Goal: Communication & Community: Answer question/provide support

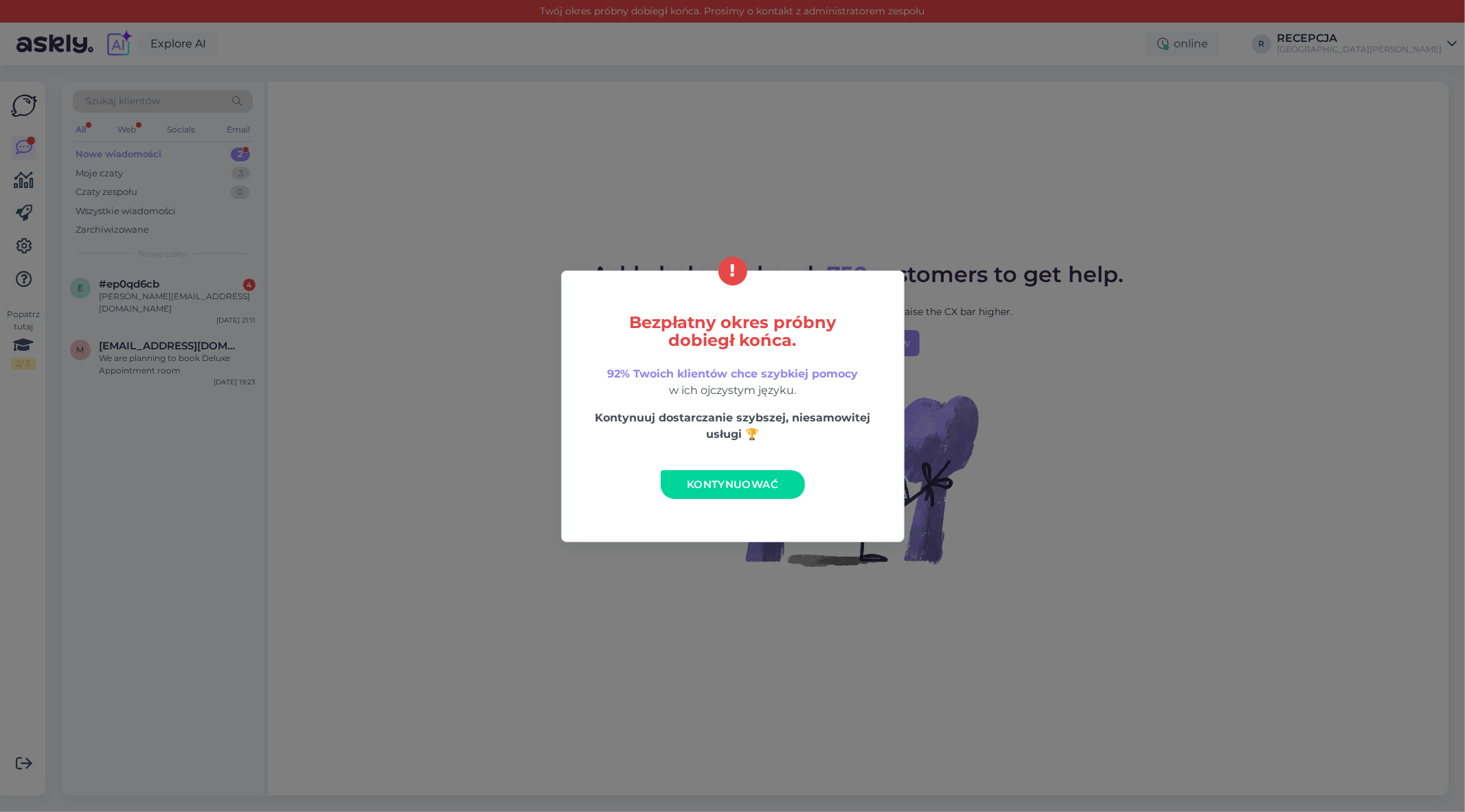
drag, startPoint x: 729, startPoint y: 482, endPoint x: 294, endPoint y: 303, distance: 470.4
click at [729, 482] on span "Kontynuować" at bounding box center [732, 483] width 91 height 13
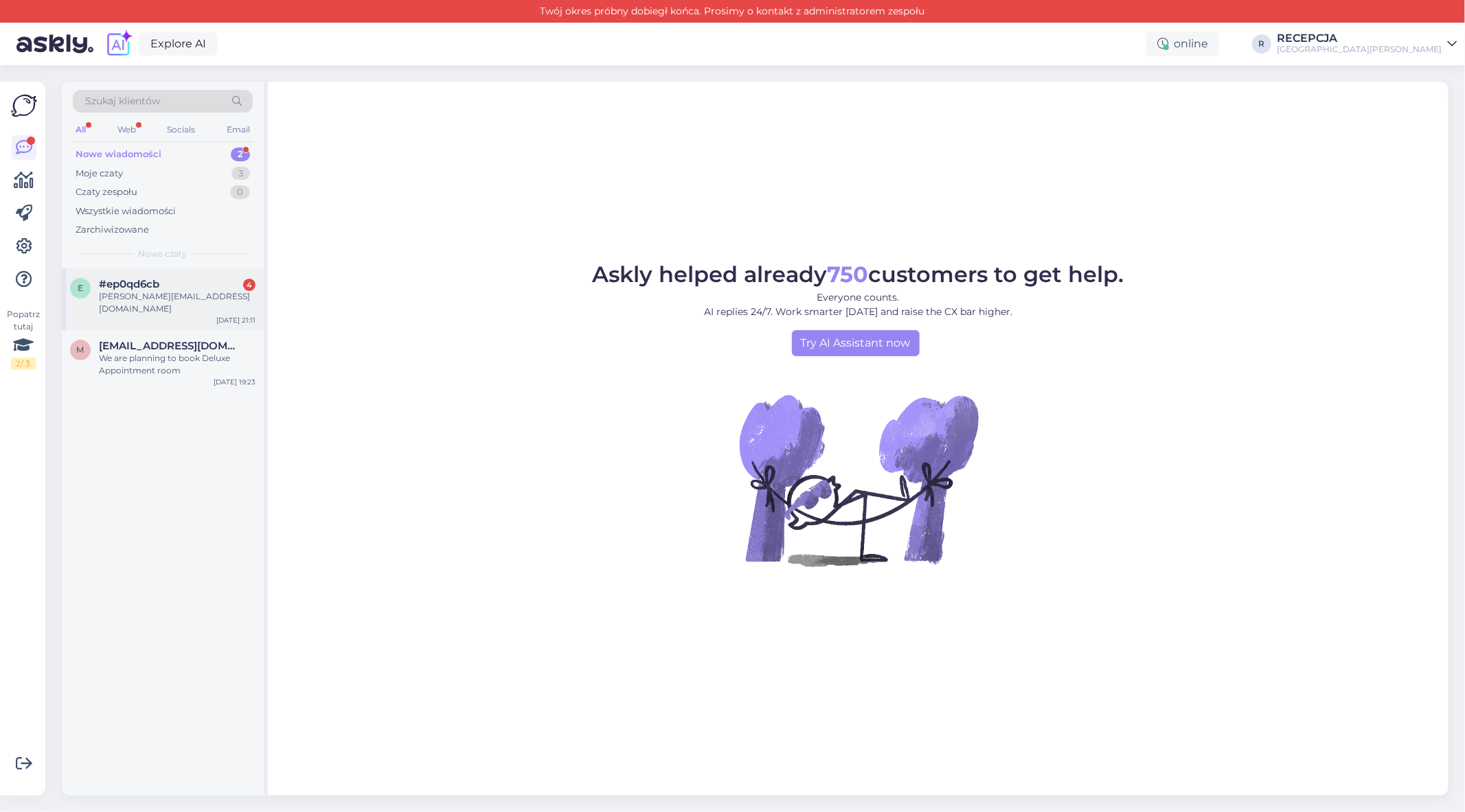
click at [163, 289] on div "#ep0qd6cb 4" at bounding box center [178, 284] width 157 height 13
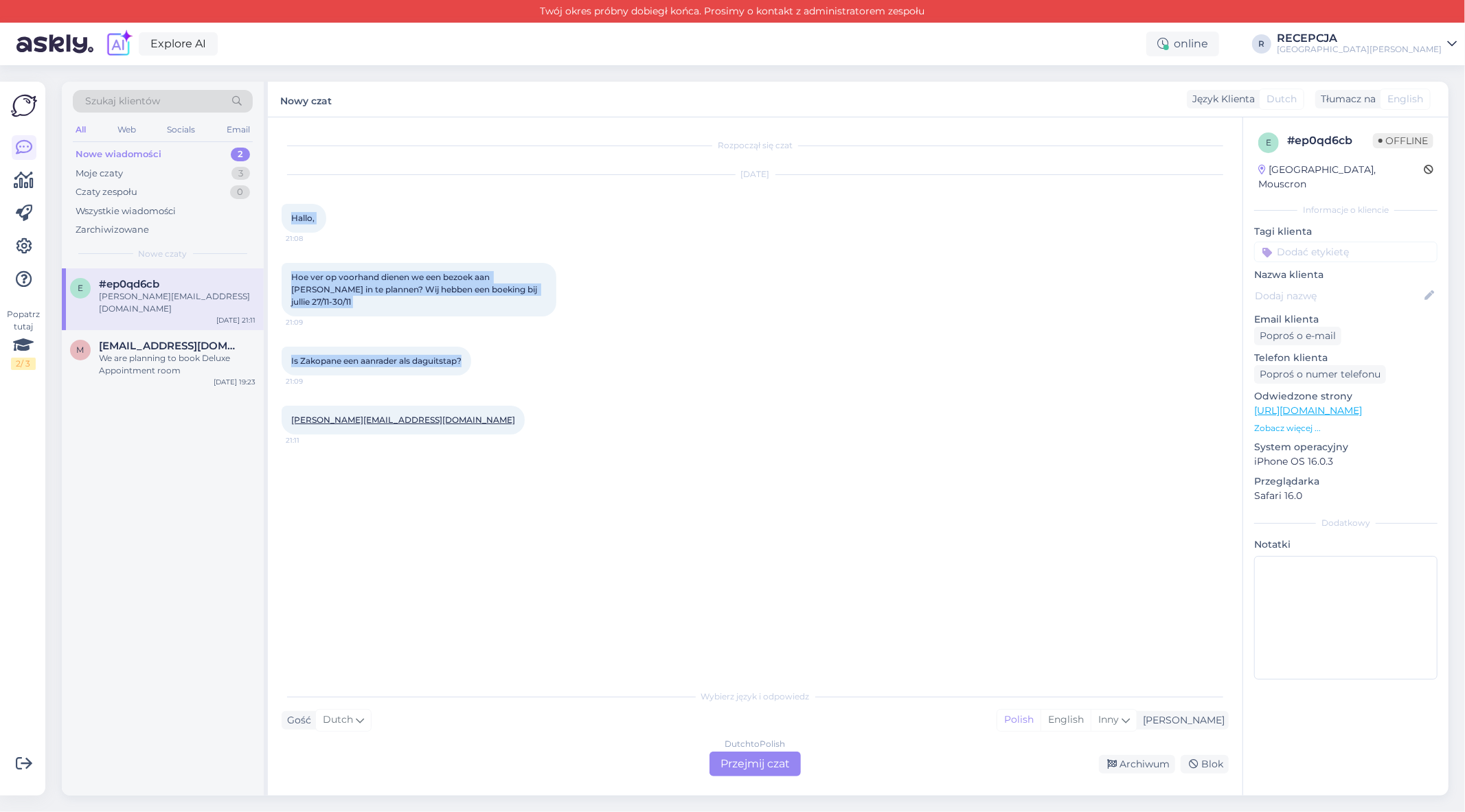
drag, startPoint x: 292, startPoint y: 218, endPoint x: 493, endPoint y: 377, distance: 256.3
click at [490, 377] on div "Rozpoczął się czat [DATE] Hallo, 21:08 Hoe ver op voorhand dienen we een bezoek…" at bounding box center [761, 401] width 960 height 539
click at [757, 470] on div "Rozpoczął się czat [DATE] Hallo, 21:08 Hoe ver op voorhand dienen we een bezoek…" at bounding box center [761, 401] width 960 height 539
click at [757, 763] on div "Dutch to Polish Przejmij czat" at bounding box center [755, 764] width 91 height 25
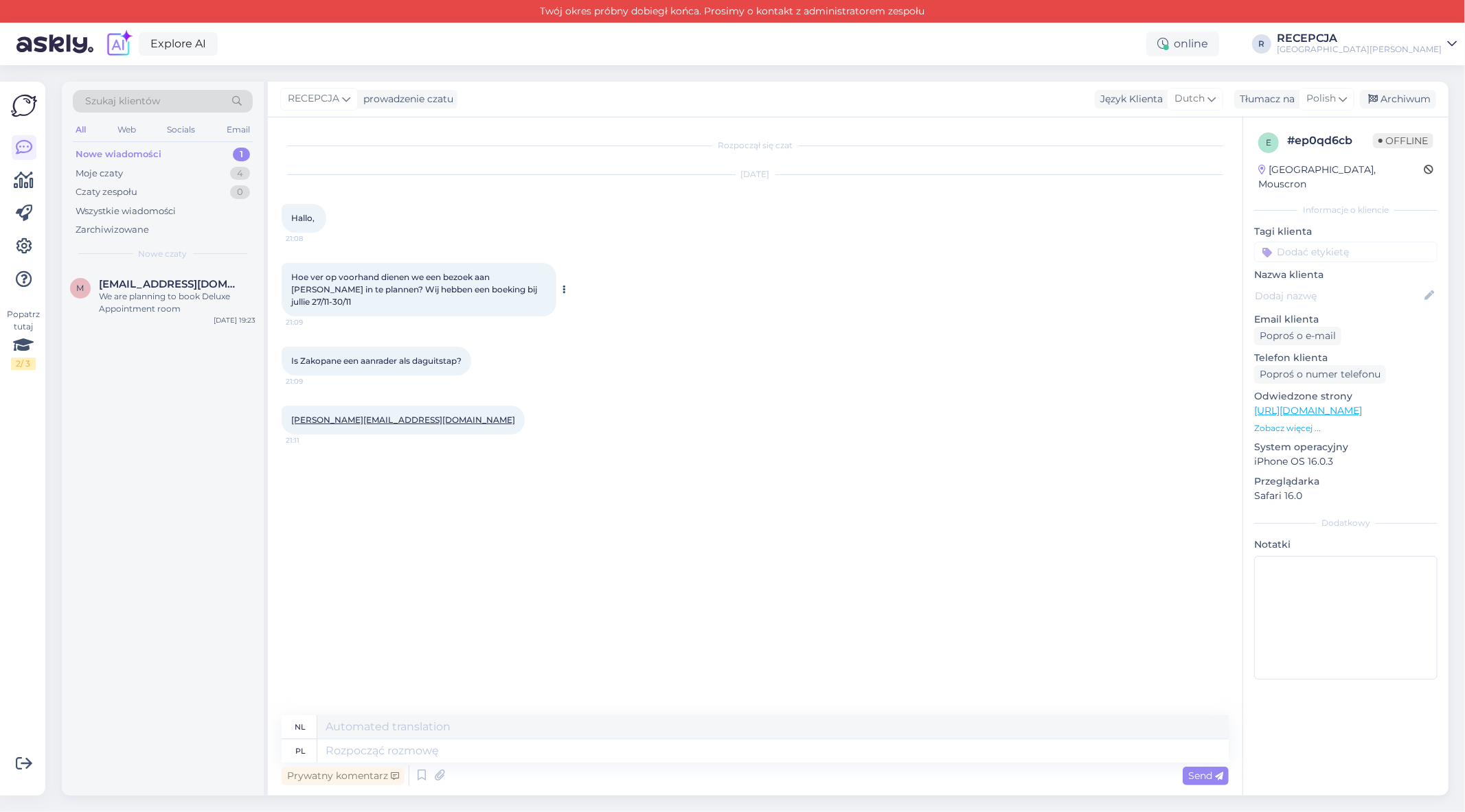
click at [291, 279] on span "Hoe ver op voorhand dienen we een bezoek aan [PERSON_NAME] in te plannen? Wij h…" at bounding box center [415, 289] width 248 height 35
drag, startPoint x: 291, startPoint y: 276, endPoint x: 566, endPoint y: 292, distance: 275.5
click at [556, 292] on div "Hoe ver op voorhand dienen we een bezoek aan [PERSON_NAME] in te plannen? Wij h…" at bounding box center [419, 289] width 275 height 54
click at [557, 284] on div at bounding box center [562, 289] width 13 height 54
click at [561, 284] on button at bounding box center [564, 289] width 8 height 13
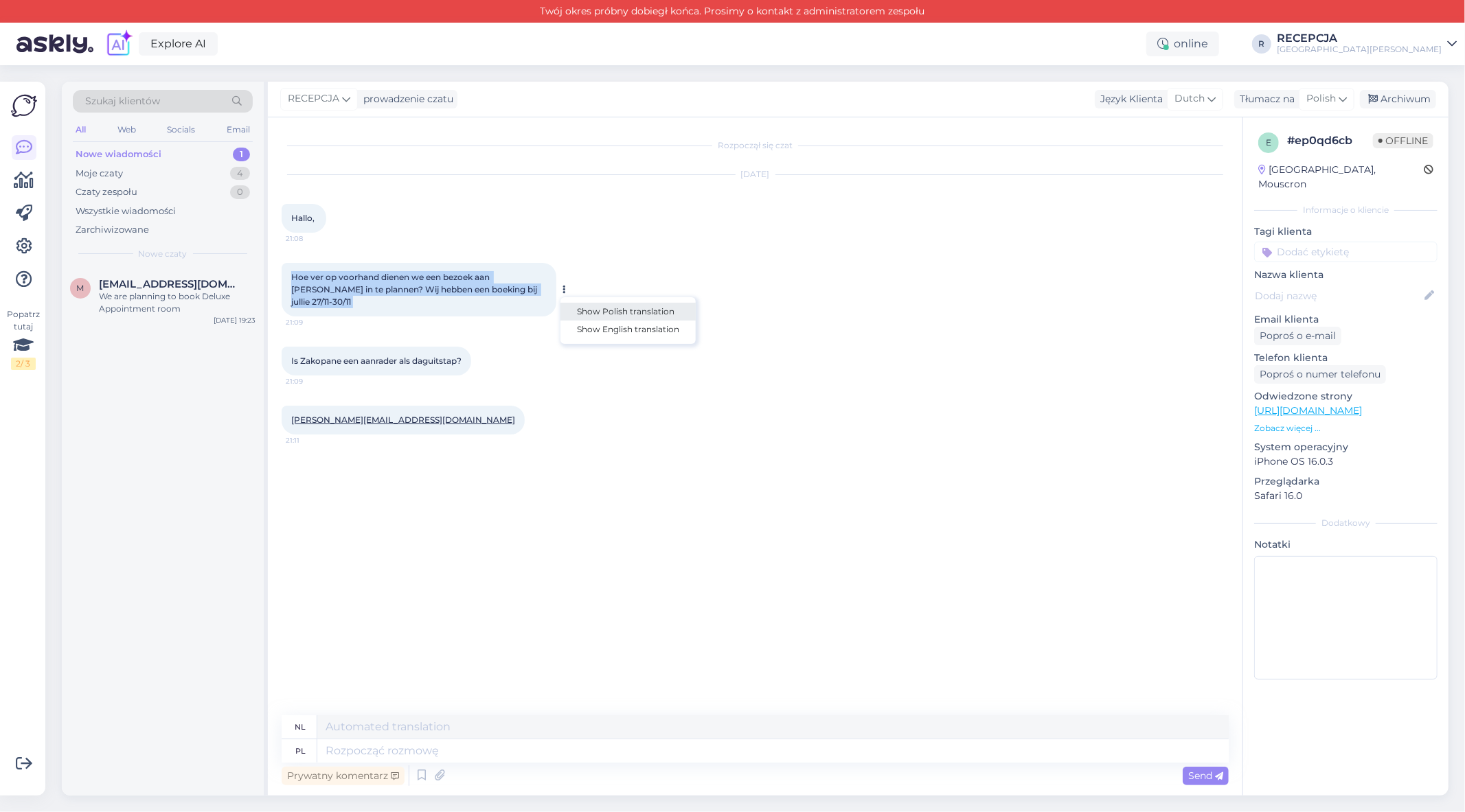
drag, startPoint x: 635, startPoint y: 308, endPoint x: 537, endPoint y: 237, distance: 121.0
click at [635, 308] on link "Show Polish translation" at bounding box center [628, 312] width 135 height 18
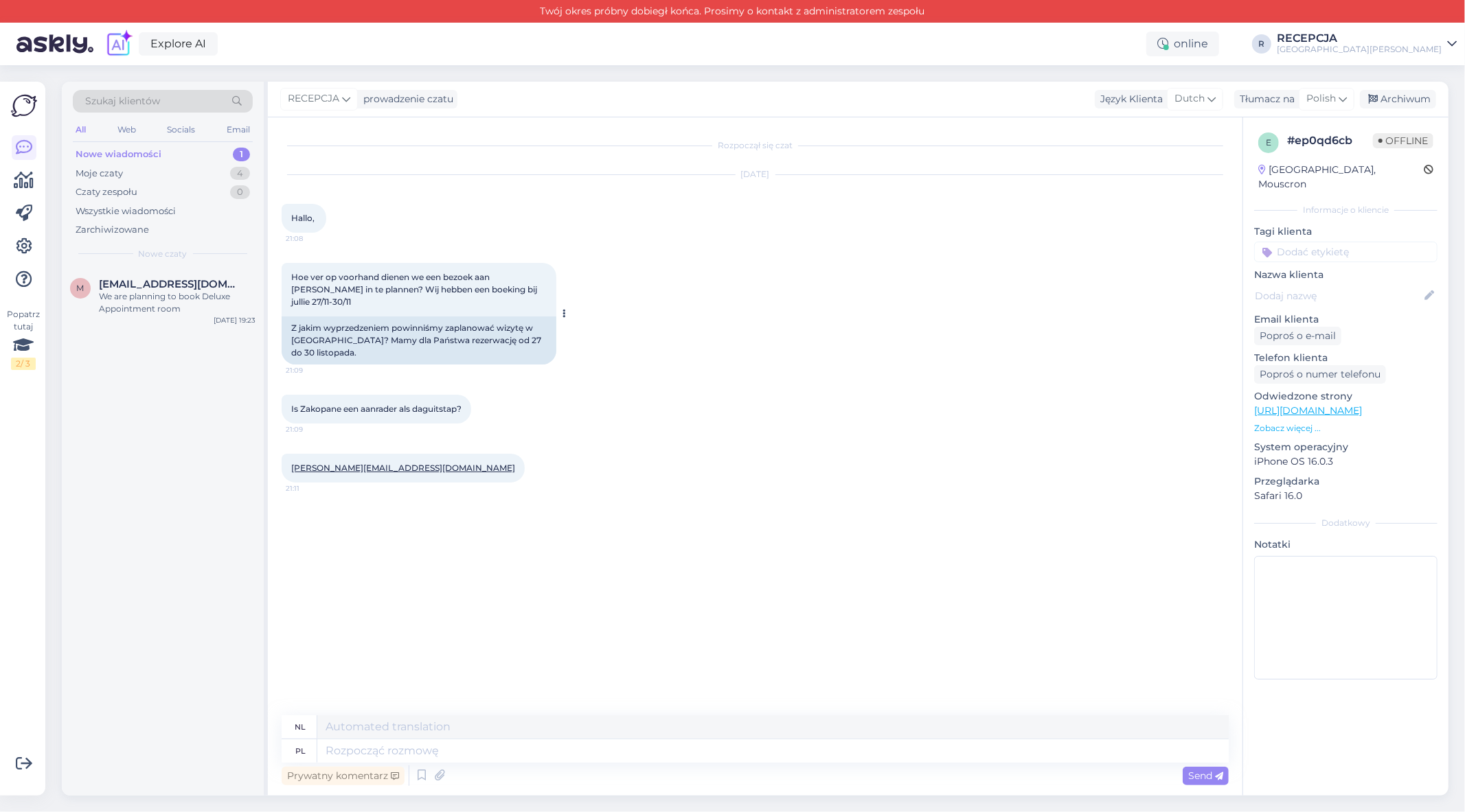
click at [564, 338] on div "Zgłoś tłumaczenie Show Polish translation Show English translation" at bounding box center [562, 314] width 13 height 102
click at [325, 221] on div "Hallo, 21:08" at bounding box center [304, 218] width 45 height 28
click at [331, 219] on button at bounding box center [335, 218] width 8 height 13
click at [419, 237] on link "Show Polish translation" at bounding box center [398, 240] width 135 height 18
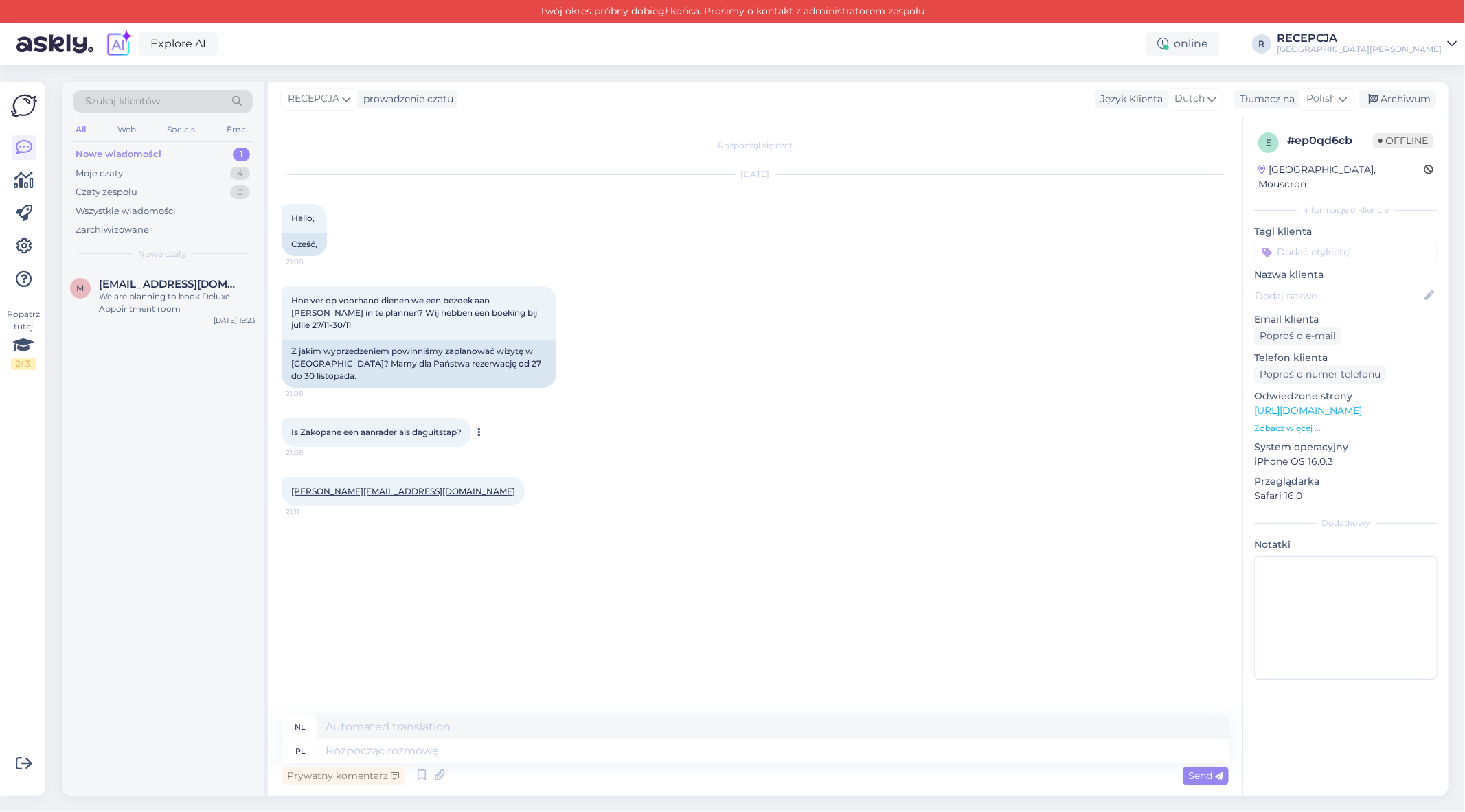
click at [480, 427] on button at bounding box center [479, 432] width 8 height 13
click at [503, 445] on link "Show Polish translation" at bounding box center [543, 454] width 135 height 18
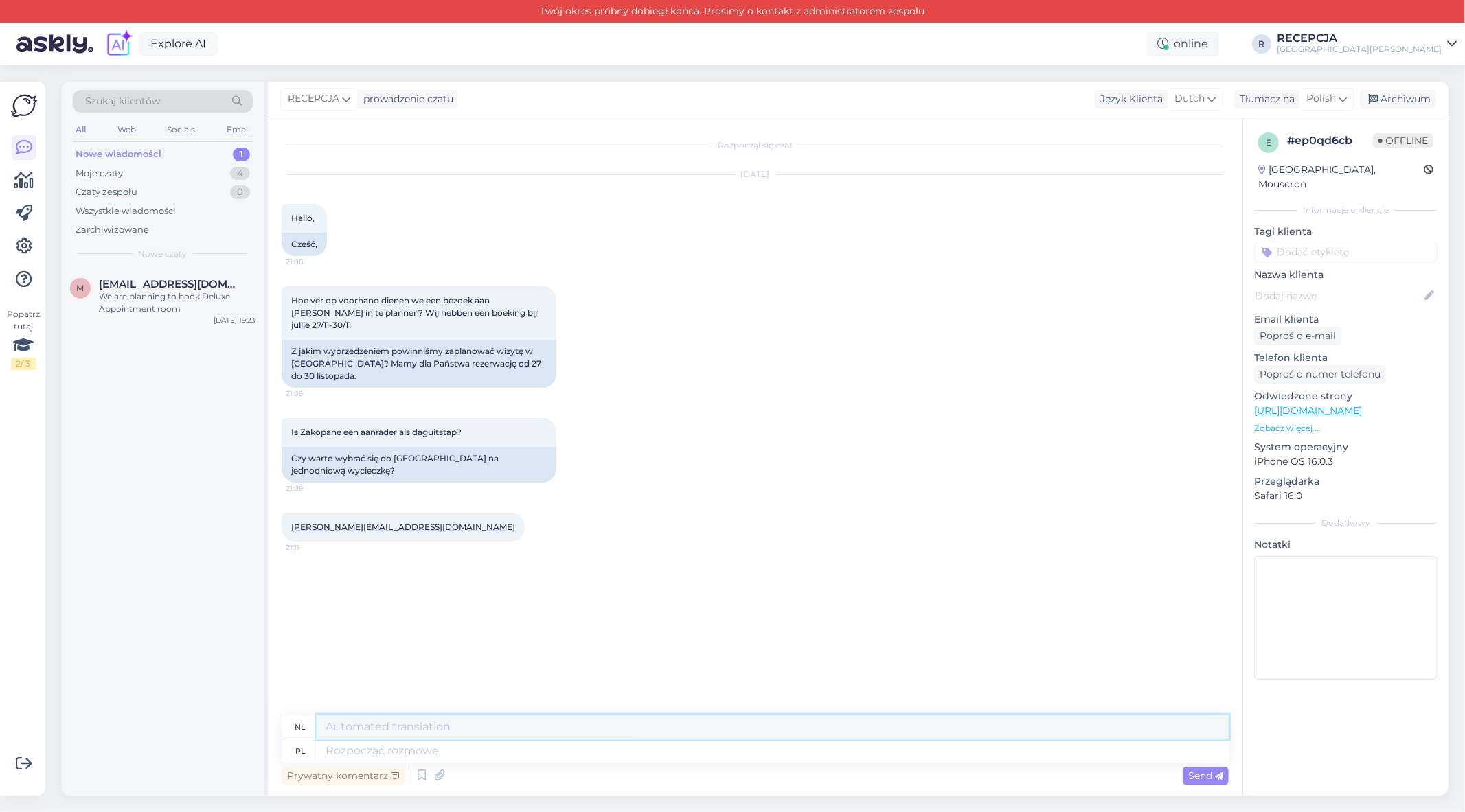
click at [407, 728] on textarea at bounding box center [772, 727] width 912 height 24
click at [412, 753] on textarea at bounding box center [772, 751] width 912 height 24
click at [360, 752] on textarea at bounding box center [772, 751] width 912 height 24
paste textarea "Dear [Name], I would like to suggest that, in your case, it would be best to pl…"
type textarea "Dear [Name], I would like to suggest that, in your case, it would be best to pl…"
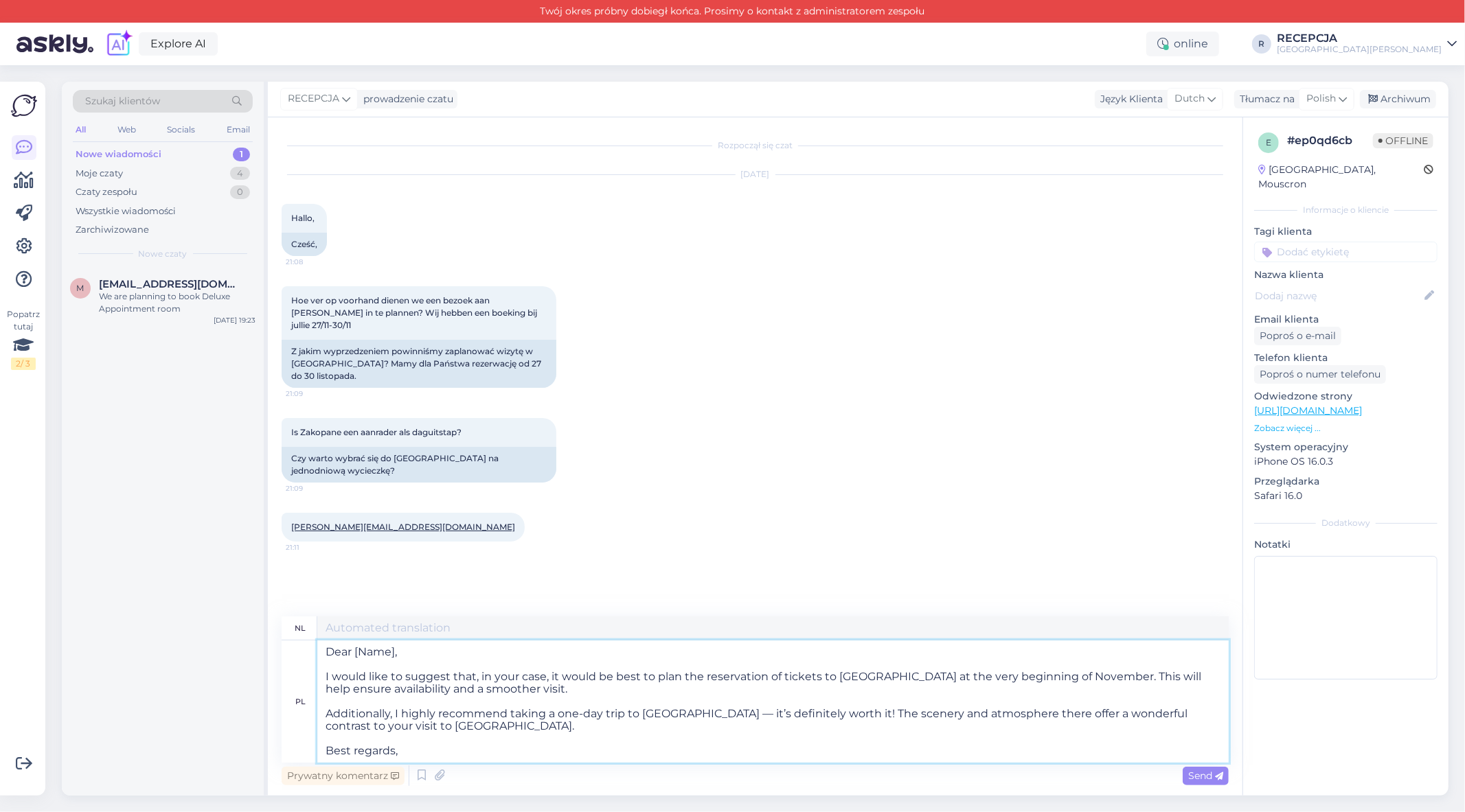
type textarea "Beste [Naam], [PERSON_NAME] u [PERSON_NAME] adviseren om uw tickets voor [GEOGR…"
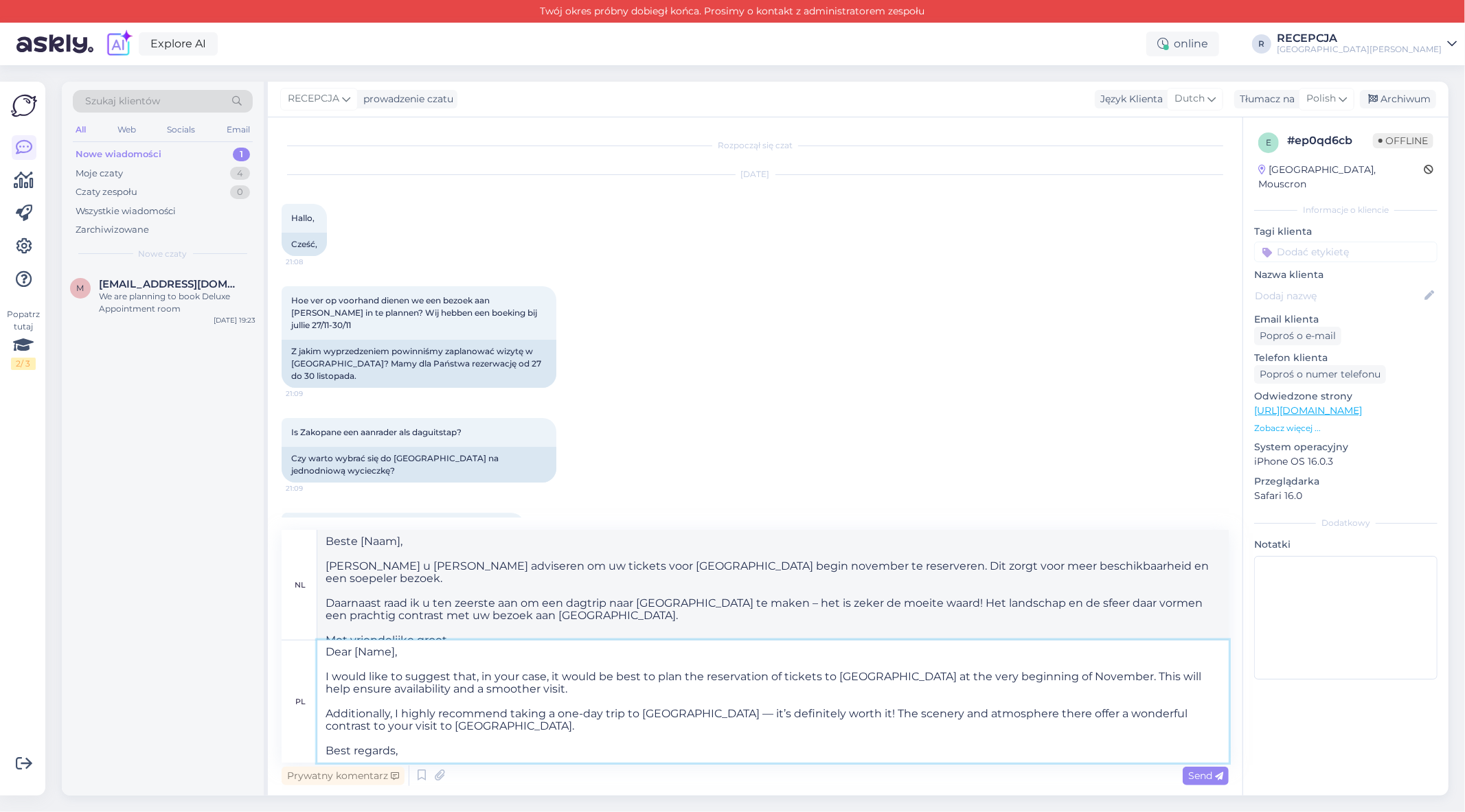
drag, startPoint x: 398, startPoint y: 654, endPoint x: 354, endPoint y: 654, distance: 44.0
click at [354, 654] on textarea "Dear [Name], I would like to suggest that, in your case, it would be best to pl…" at bounding box center [772, 701] width 912 height 123
type textarea "Dear [PERSON_NAME] I would like to suggest that, in your case, it would be best…"
type textarea "[PERSON_NAME] [PERSON_NAME] [PERSON_NAME] voorstellen dat het in jouw geval het…"
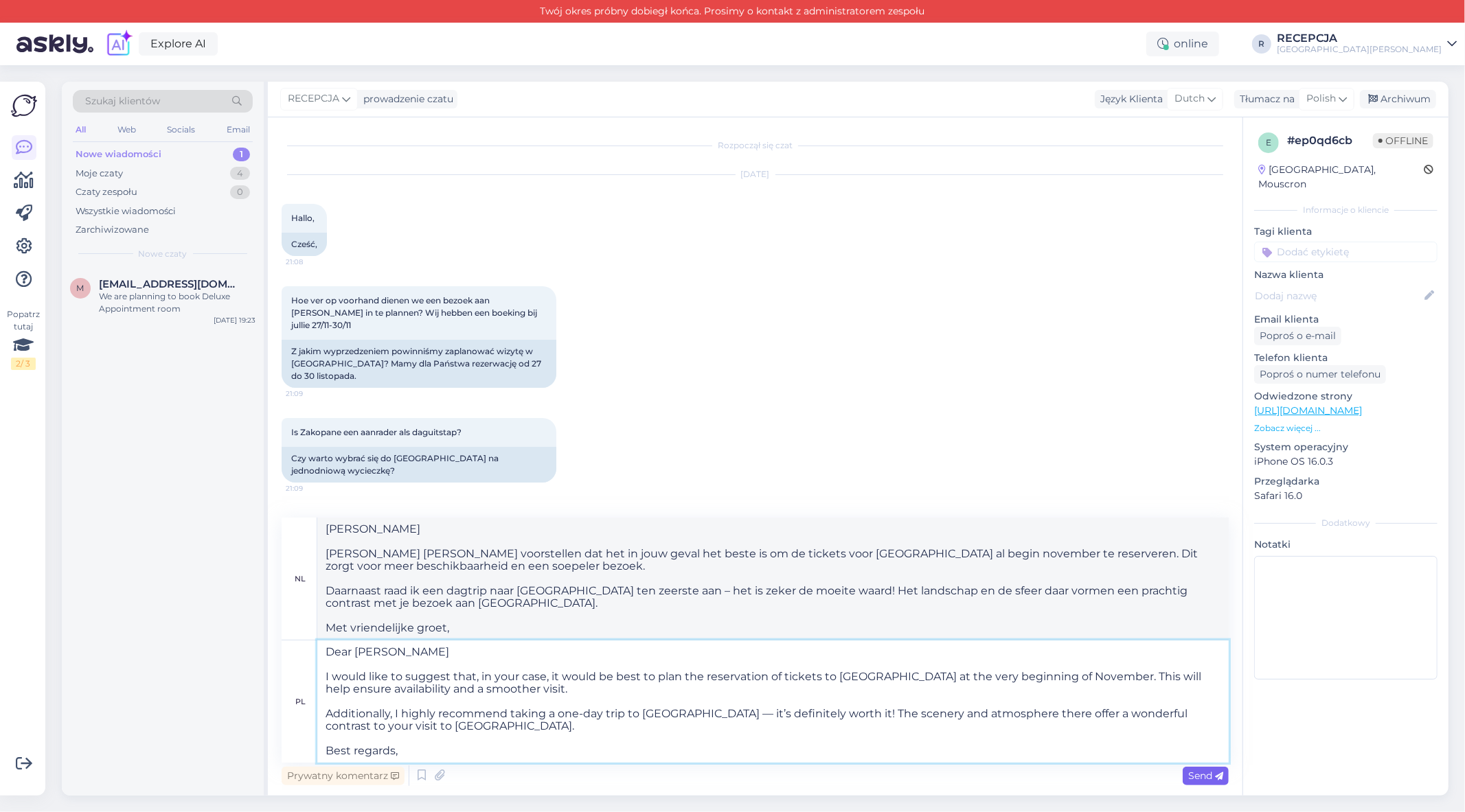
type textarea "Dear [PERSON_NAME] I would like to suggest that, in your case, it would be best…"
click at [1211, 776] on span "Send" at bounding box center [1206, 776] width 35 height 13
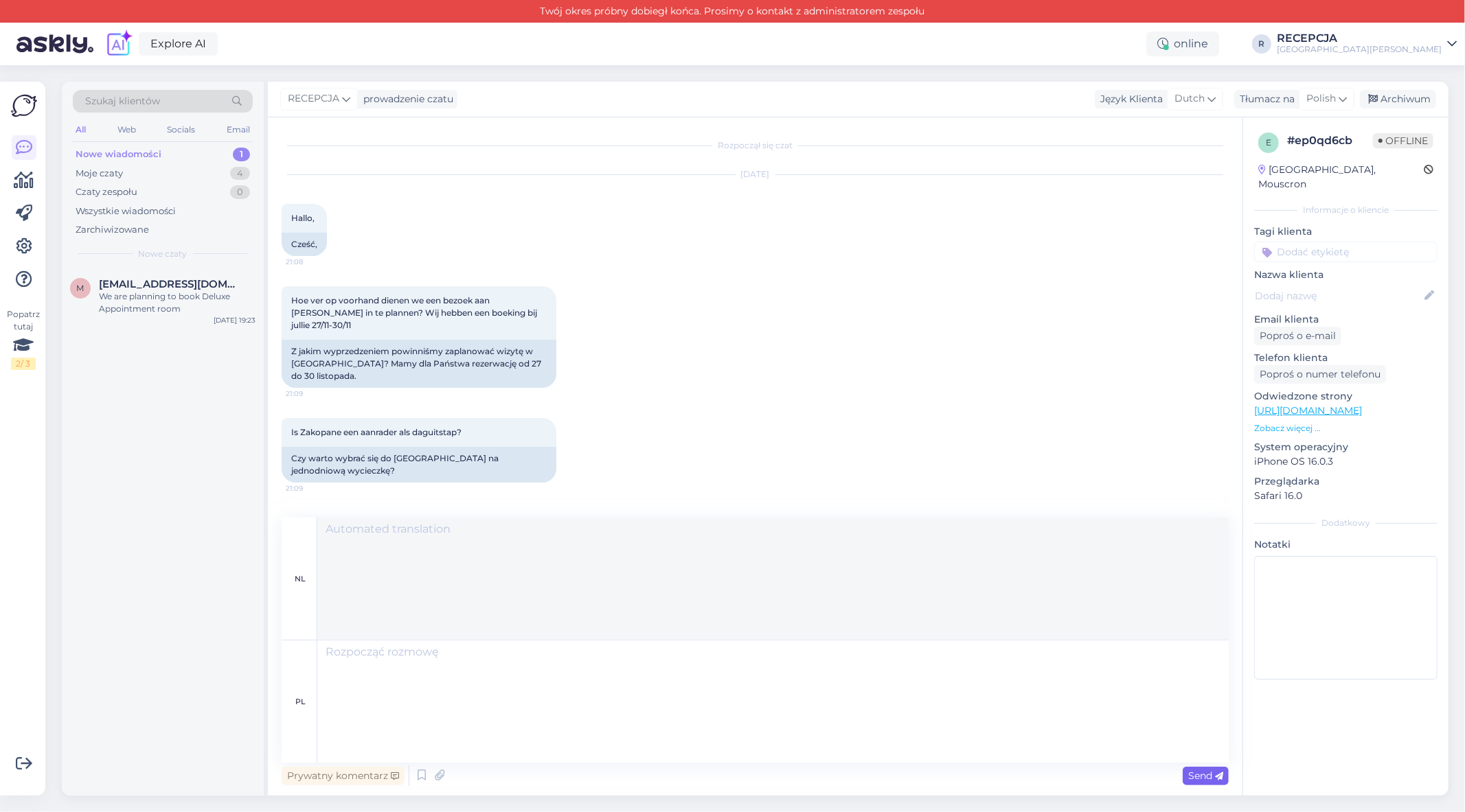
scroll to position [248, 0]
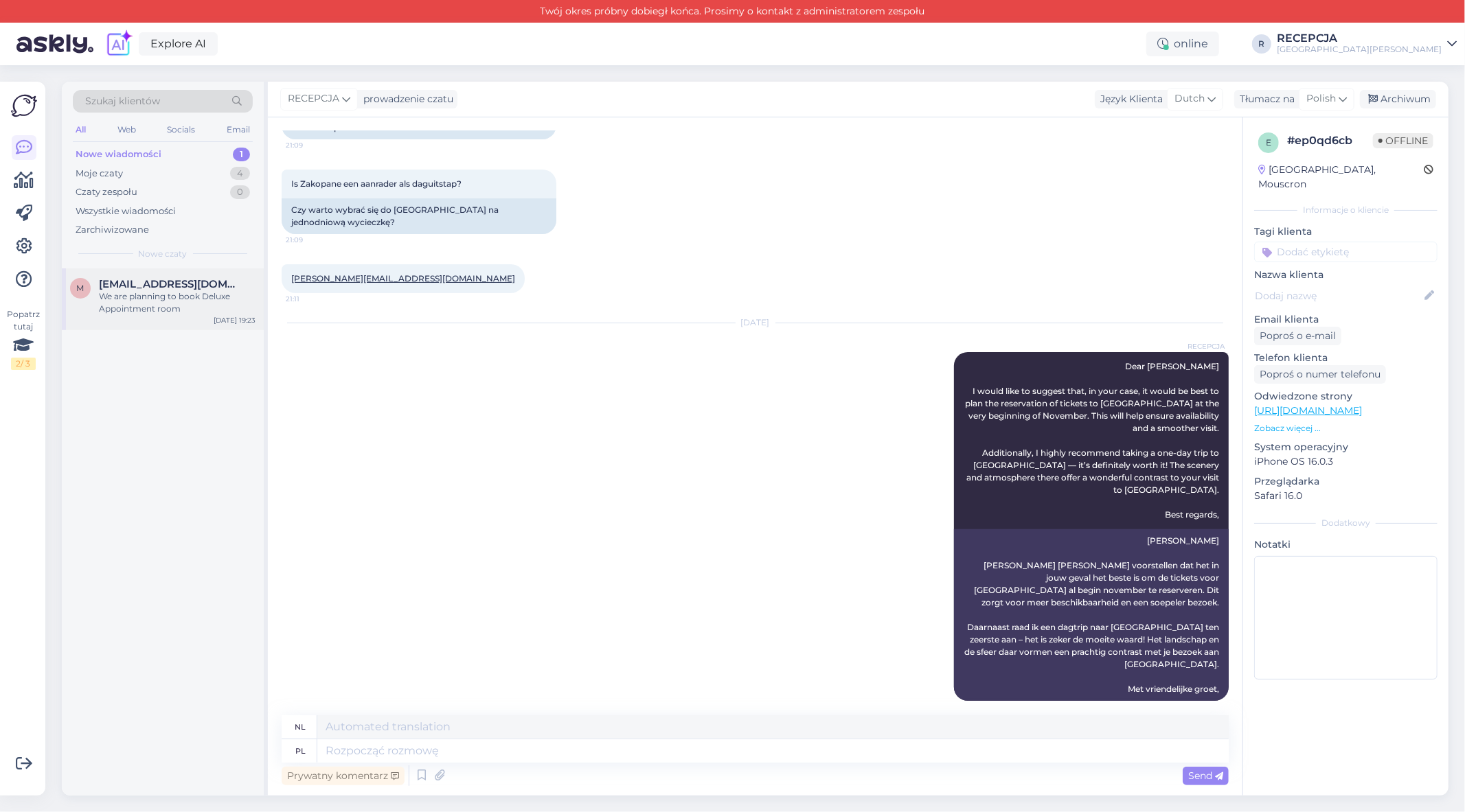
click at [203, 281] on span "[EMAIL_ADDRESS][DOMAIN_NAME]" at bounding box center [171, 284] width 143 height 13
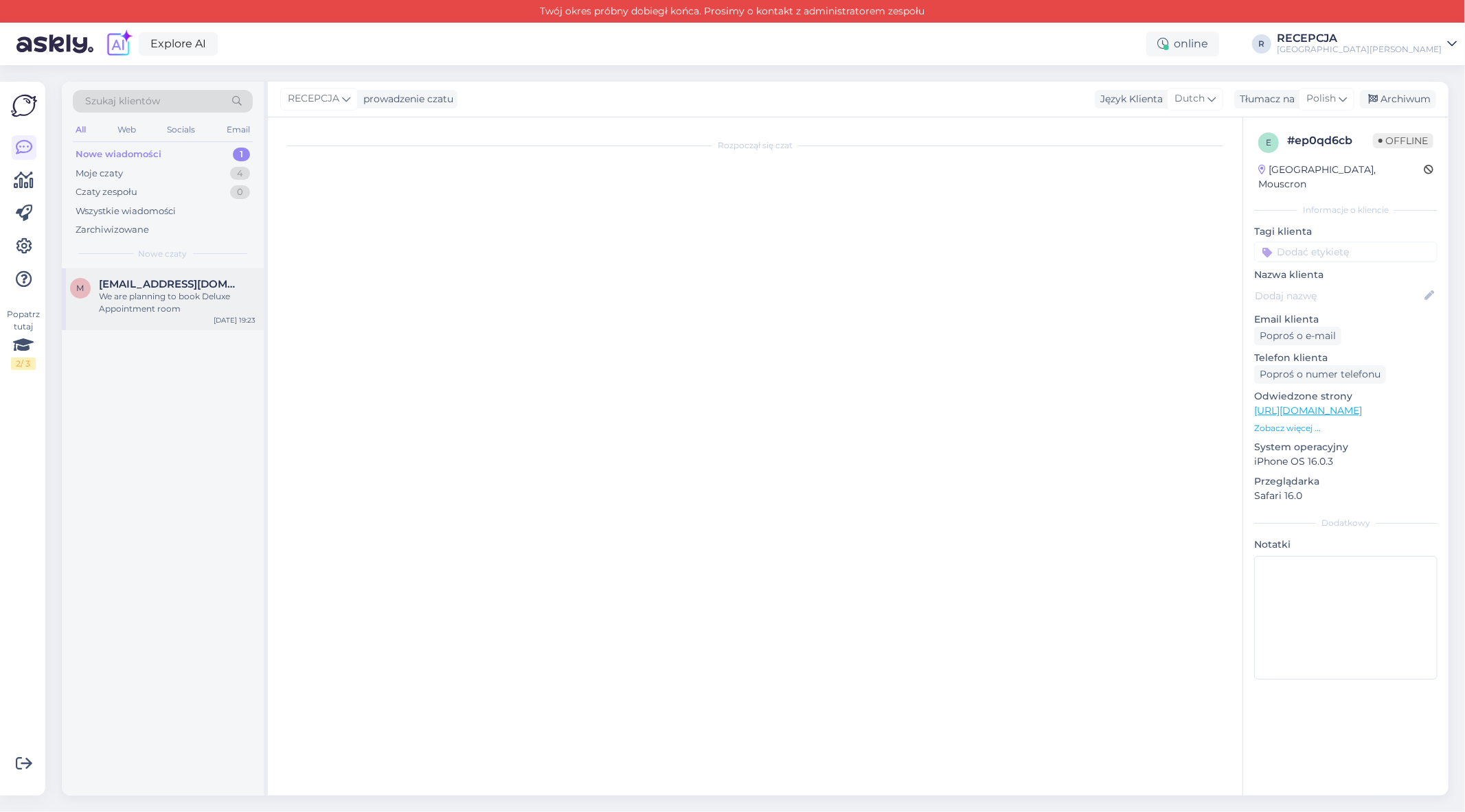
scroll to position [0, 0]
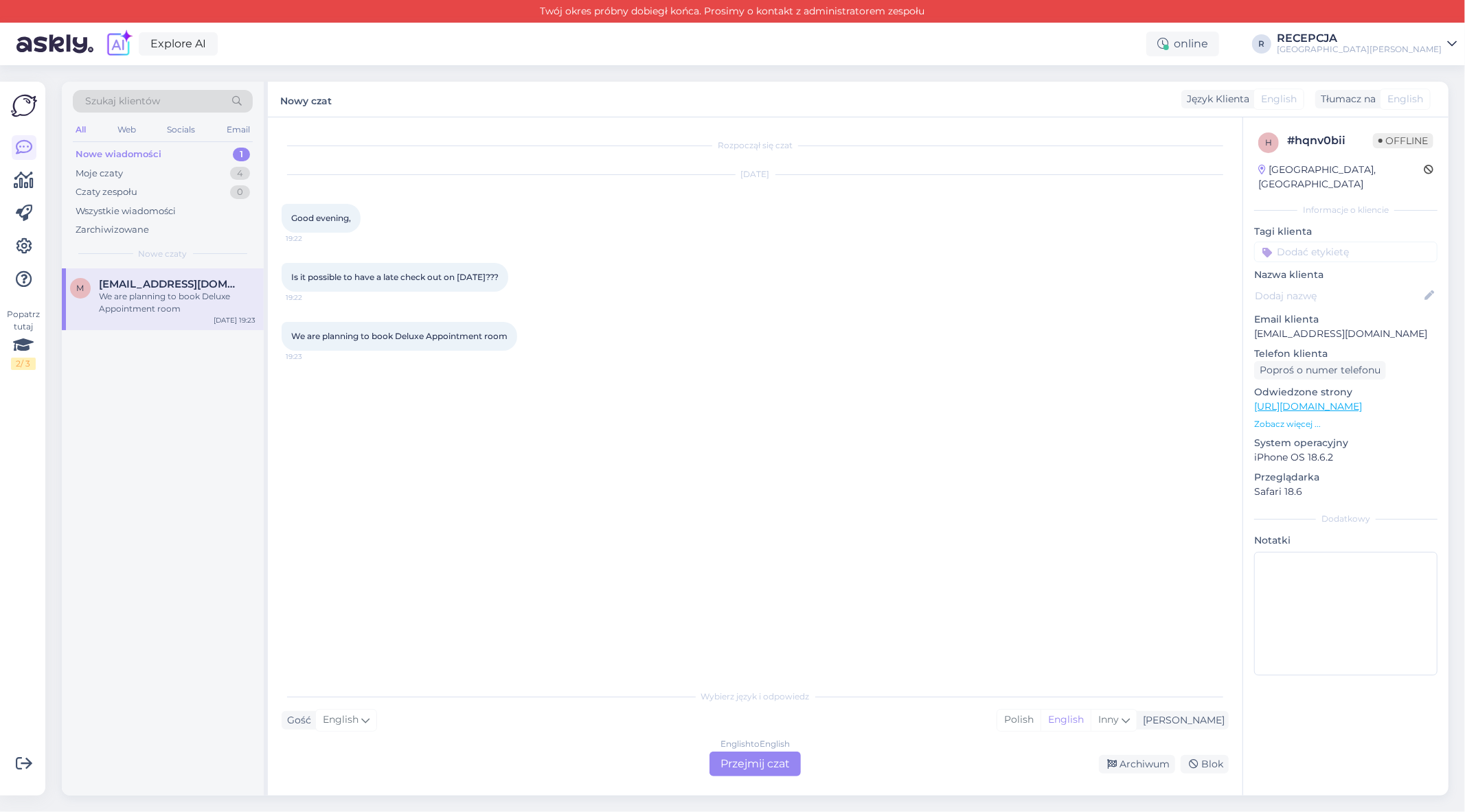
click at [742, 767] on div "English to English Przejmij czat" at bounding box center [755, 764] width 91 height 25
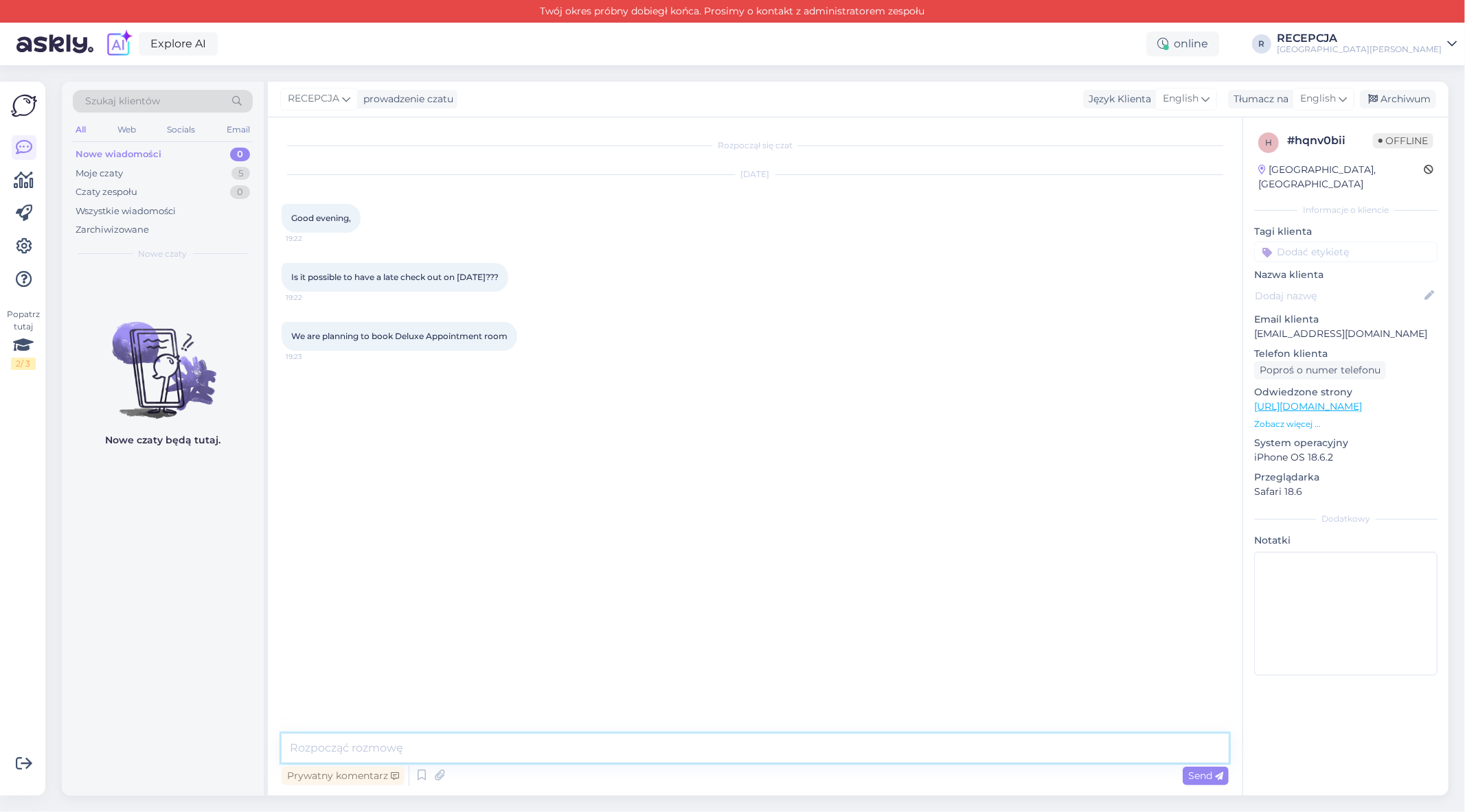
click at [433, 754] on textarea at bounding box center [755, 747] width 947 height 28
paste textarea "hat time exactly are you planning to check out?"
drag, startPoint x: 291, startPoint y: 749, endPoint x: 346, endPoint y: 765, distance: 57.3
click at [291, 749] on textarea "hat time exactly are you planning to check out?" at bounding box center [755, 747] width 947 height 28
type textarea "What time exactly are you planning to check out?"
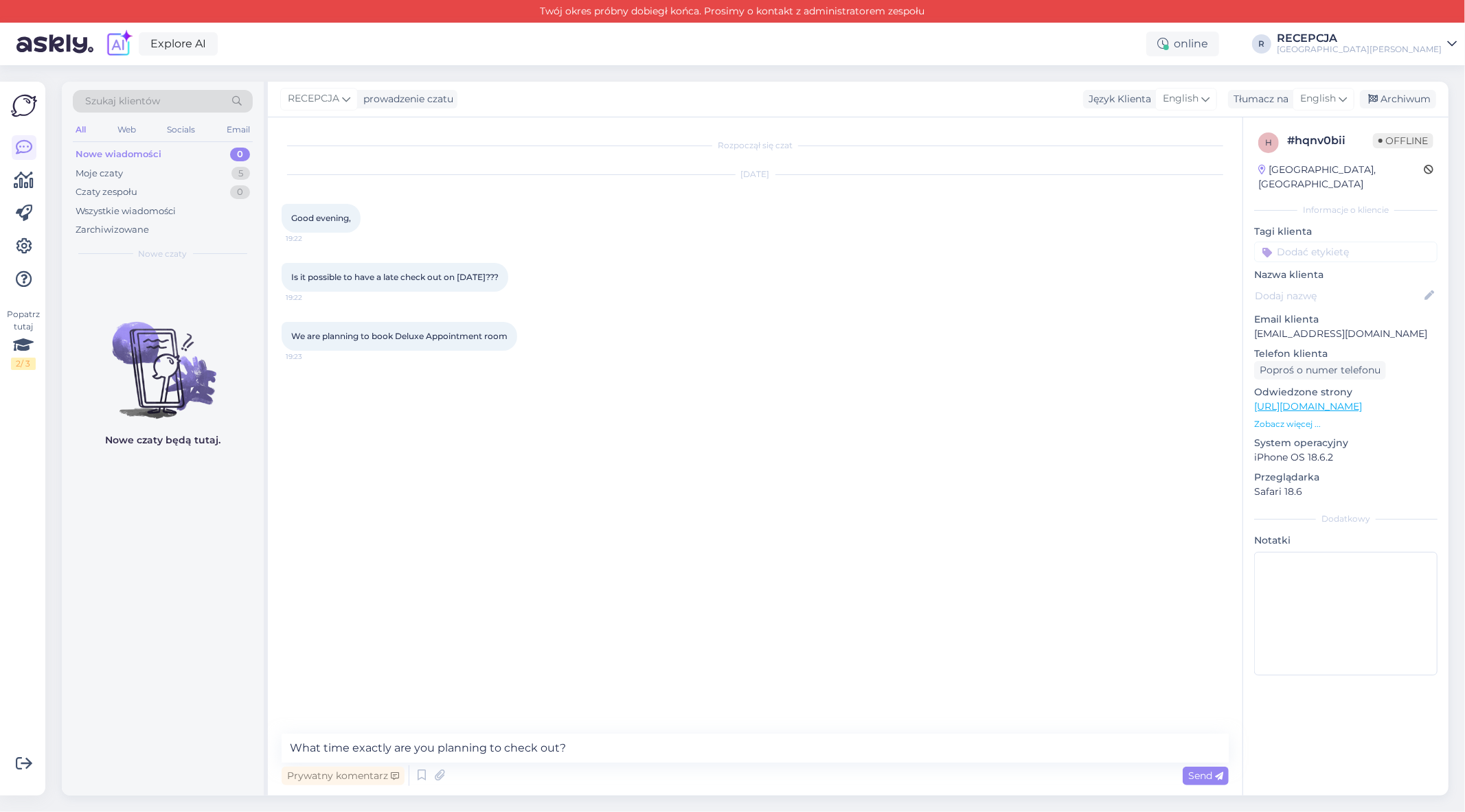
click at [1199, 785] on div "Send" at bounding box center [1205, 776] width 46 height 19
